Goal: Task Accomplishment & Management: Manage account settings

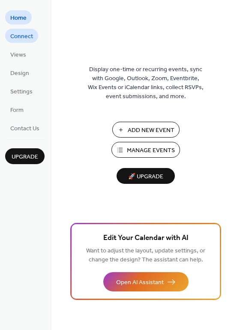
click at [26, 39] on span "Connect" at bounding box center [21, 36] width 23 height 9
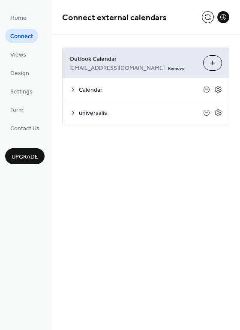
click at [143, 114] on span "universalis" at bounding box center [141, 113] width 124 height 9
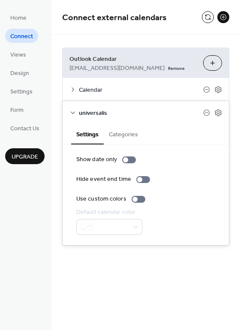
click at [143, 114] on span "universalis" at bounding box center [141, 113] width 124 height 9
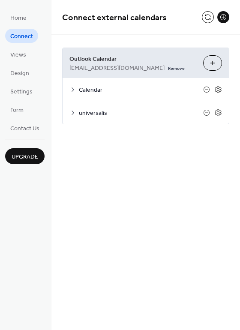
click at [140, 94] on span "Calendar" at bounding box center [141, 90] width 124 height 9
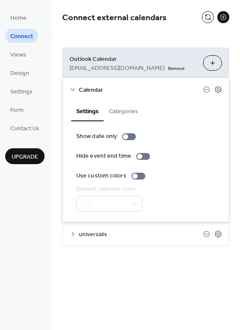
click at [140, 94] on span "Calendar" at bounding box center [141, 90] width 124 height 9
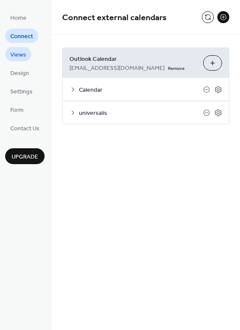
click at [24, 55] on span "Views" at bounding box center [18, 55] width 16 height 9
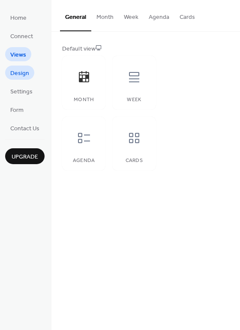
click at [21, 75] on span "Design" at bounding box center [19, 73] width 19 height 9
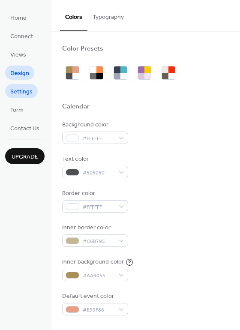
click at [23, 90] on span "Settings" at bounding box center [21, 92] width 22 height 9
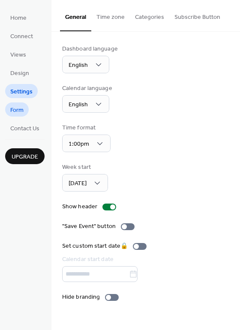
click at [18, 111] on span "Form" at bounding box center [16, 110] width 13 height 9
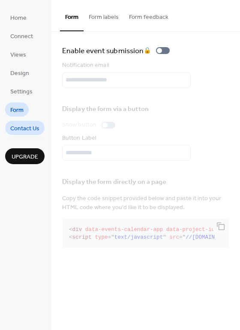
click at [28, 127] on span "Contact Us" at bounding box center [24, 128] width 29 height 9
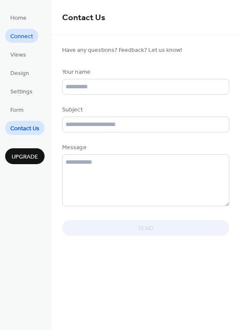
click at [24, 34] on span "Connect" at bounding box center [21, 36] width 23 height 9
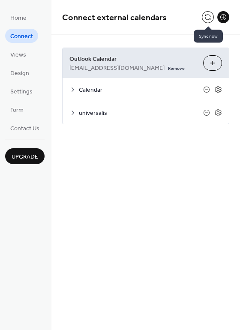
click at [206, 16] on button at bounding box center [208, 17] width 12 height 12
click at [72, 88] on icon at bounding box center [72, 89] width 7 height 7
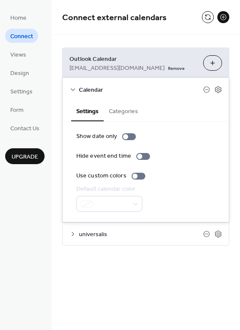
click at [72, 237] on icon at bounding box center [72, 234] width 7 height 7
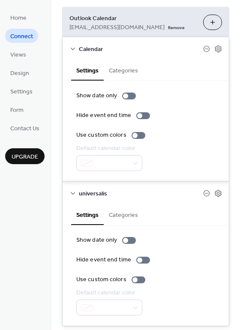
scroll to position [43, 0]
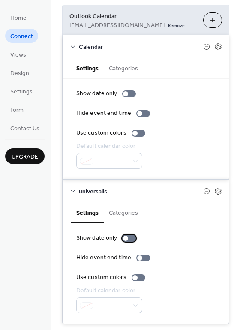
click at [132, 238] on div at bounding box center [129, 238] width 14 height 7
click at [142, 277] on div at bounding box center [139, 278] width 14 height 7
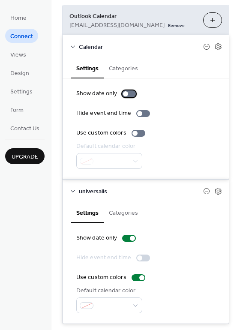
click at [132, 93] on div at bounding box center [129, 94] width 14 height 7
click at [141, 133] on div at bounding box center [139, 133] width 14 height 7
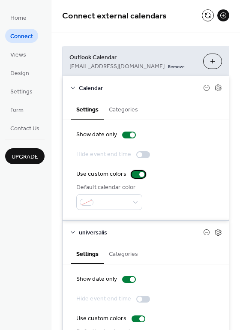
scroll to position [0, 0]
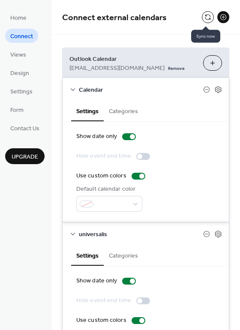
click at [205, 18] on button at bounding box center [208, 17] width 12 height 12
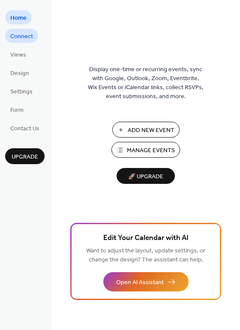
click at [24, 35] on span "Connect" at bounding box center [21, 36] width 23 height 9
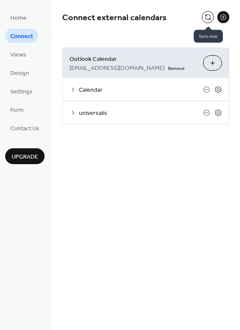
click at [207, 18] on button at bounding box center [208, 17] width 12 height 12
click at [18, 53] on span "Views" at bounding box center [18, 55] width 16 height 9
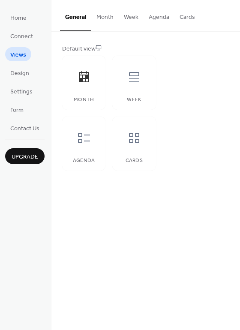
click at [102, 17] on button "Month" at bounding box center [104, 15] width 27 height 30
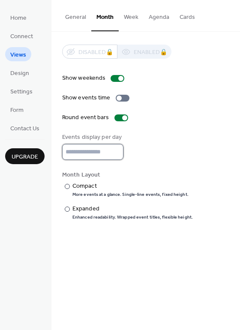
click at [79, 151] on input "*" at bounding box center [92, 152] width 61 height 16
type input "*"
click at [116, 181] on div "Month Layout ​ Compact More events at a glance. Single-line events, fixed heigh…" at bounding box center [145, 196] width 167 height 50
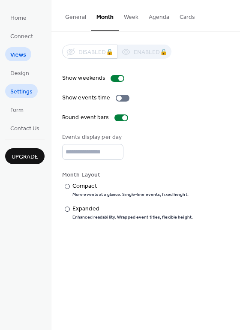
click at [18, 92] on span "Settings" at bounding box center [21, 92] width 22 height 9
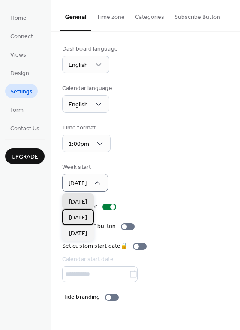
click at [78, 218] on span "[DATE]" at bounding box center [78, 218] width 18 height 9
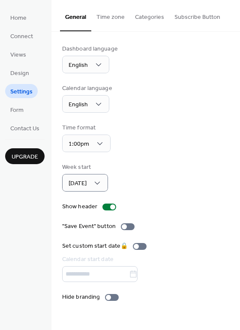
click at [146, 15] on button "Categories" at bounding box center [149, 15] width 39 height 30
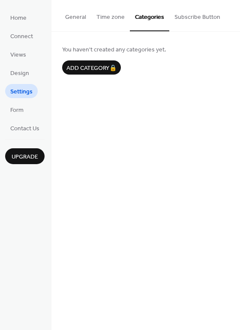
click at [185, 15] on button "Subscribe Button" at bounding box center [197, 15] width 56 height 30
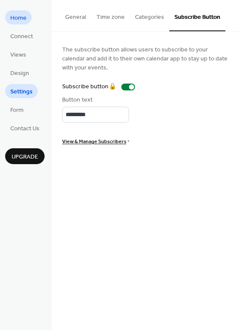
click at [23, 14] on span "Home" at bounding box center [18, 18] width 16 height 9
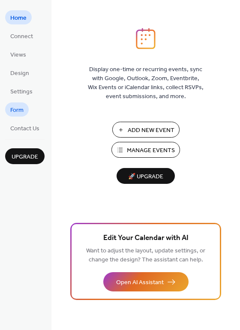
click at [20, 107] on span "Form" at bounding box center [16, 110] width 13 height 9
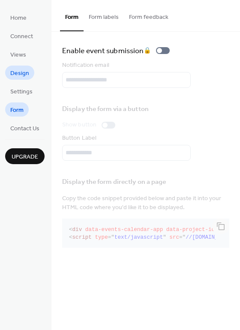
click at [18, 73] on span "Design" at bounding box center [19, 73] width 19 height 9
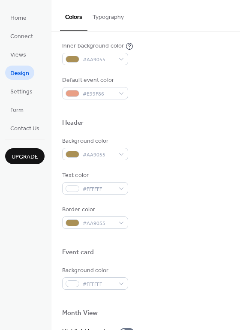
scroll to position [153, 0]
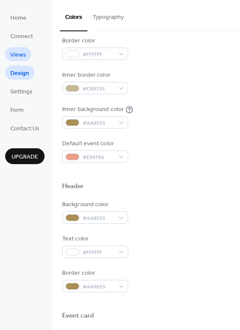
click at [18, 55] on span "Views" at bounding box center [18, 55] width 16 height 9
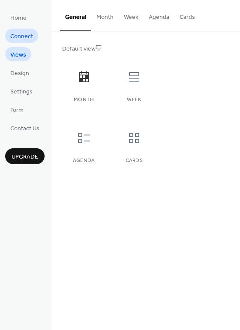
click at [18, 36] on span "Connect" at bounding box center [21, 36] width 23 height 9
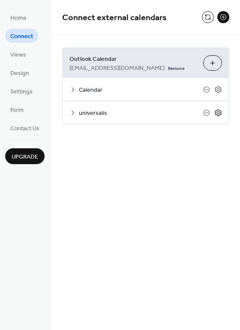
click at [216, 112] on icon at bounding box center [218, 113] width 8 height 8
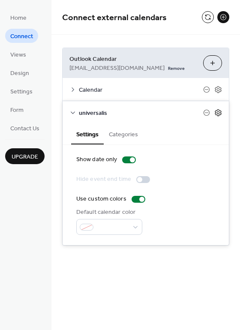
click at [216, 112] on icon at bounding box center [218, 113] width 8 height 8
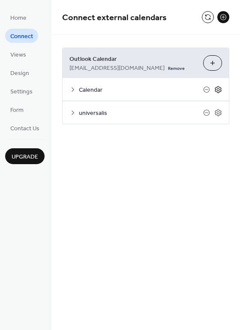
click at [215, 87] on icon at bounding box center [218, 90] width 8 height 8
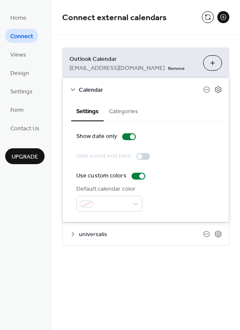
click at [127, 111] on button "Categories" at bounding box center [123, 111] width 39 height 20
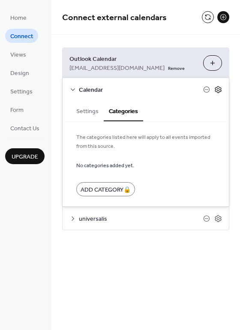
click at [219, 90] on icon at bounding box center [218, 90] width 8 height 8
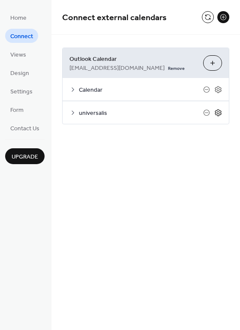
click at [216, 113] on icon at bounding box center [218, 112] width 6 height 7
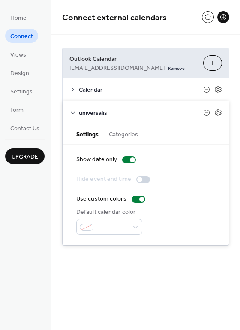
click at [120, 133] on button "Categories" at bounding box center [123, 134] width 39 height 20
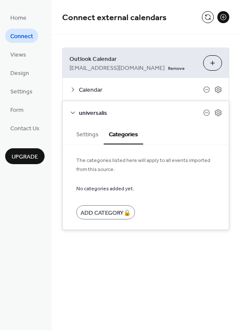
click at [147, 256] on div "Connect external calendars Outlook Calendar [EMAIL_ADDRESS][DOMAIN_NAME] Remove…" at bounding box center [145, 165] width 189 height 330
click at [219, 112] on icon at bounding box center [218, 113] width 8 height 8
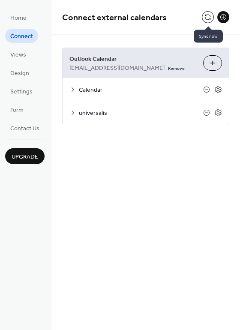
click at [208, 18] on button at bounding box center [208, 17] width 12 height 12
click at [207, 18] on button at bounding box center [208, 17] width 12 height 12
